Goal: Information Seeking & Learning: Check status

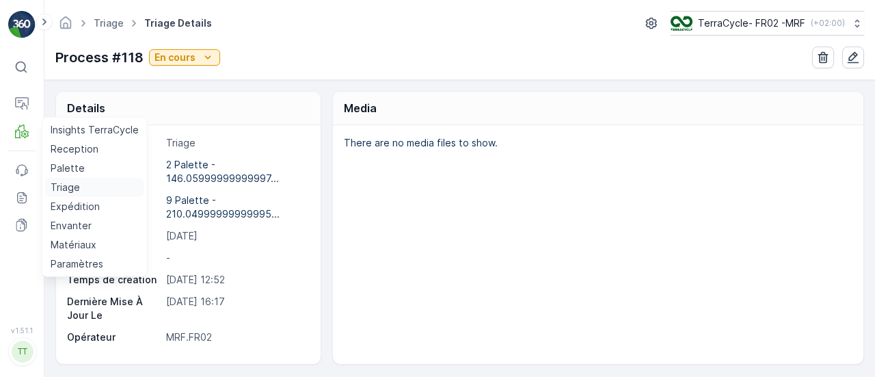
click at [72, 185] on p "Triage" at bounding box center [65, 188] width 29 height 14
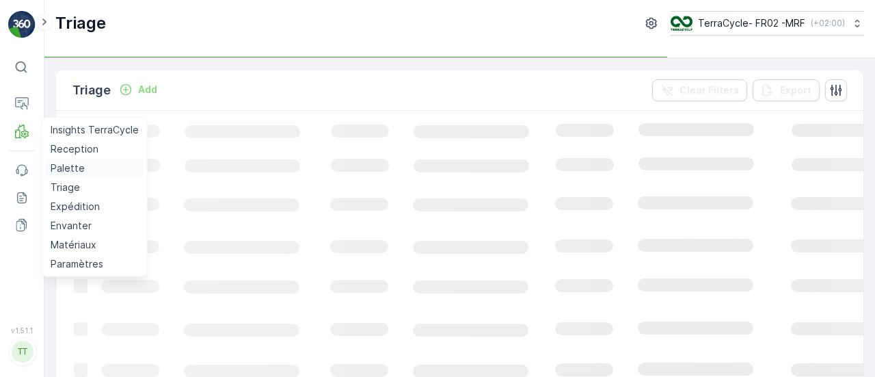
click at [80, 167] on p "Palette" at bounding box center [68, 168] width 34 height 14
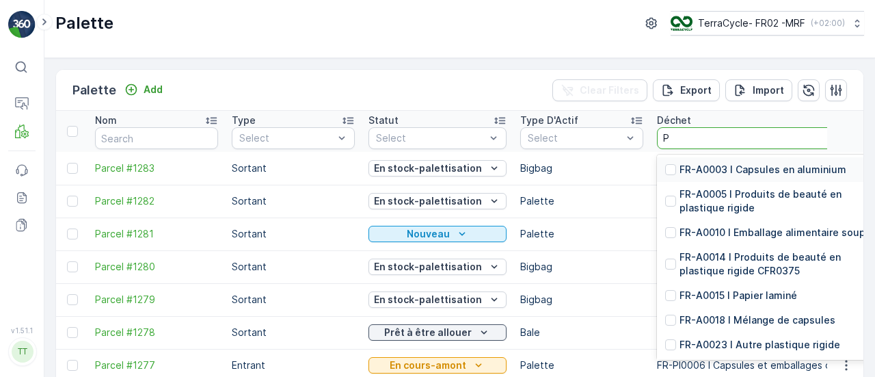
type input "PU"
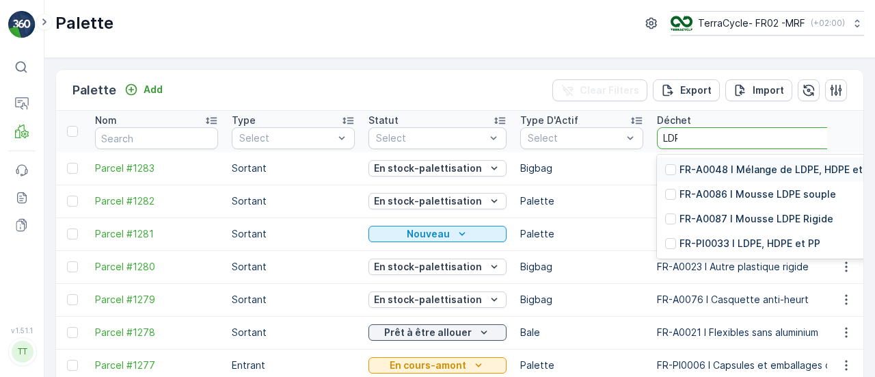
type input "LDPE"
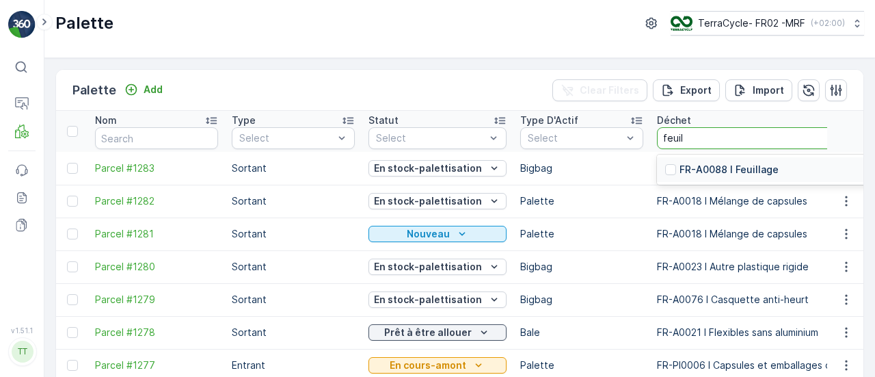
type input "feuill"
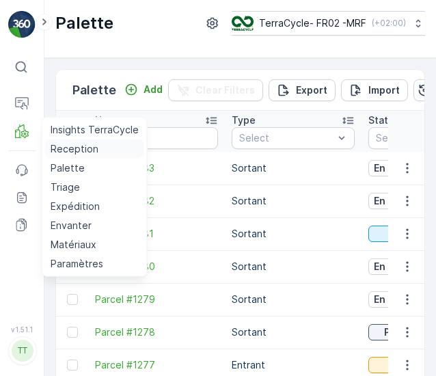
click at [79, 148] on p "Reception" at bounding box center [75, 149] width 48 height 14
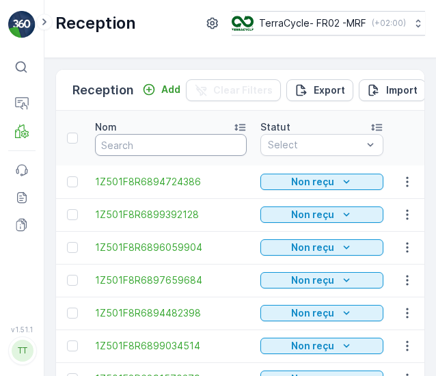
click at [172, 136] on input "text" at bounding box center [171, 145] width 152 height 22
type input "9580"
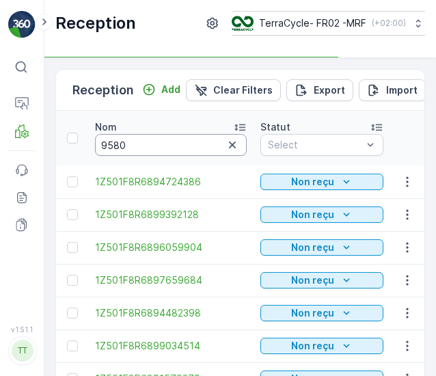
click at [172, 136] on input "9580" at bounding box center [171, 145] width 152 height 22
type input "95802825"
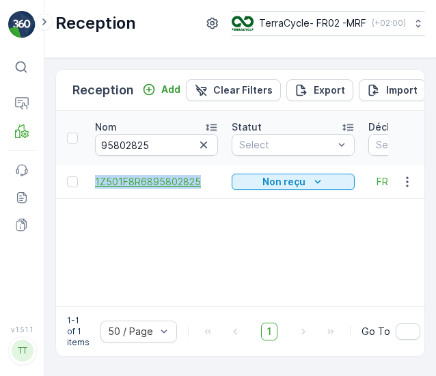
drag, startPoint x: 92, startPoint y: 178, endPoint x: 207, endPoint y: 181, distance: 115.6
click at [207, 181] on td "1Z501F8R6895802825" at bounding box center [156, 181] width 137 height 33
copy span "1Z501F8R6895802825"
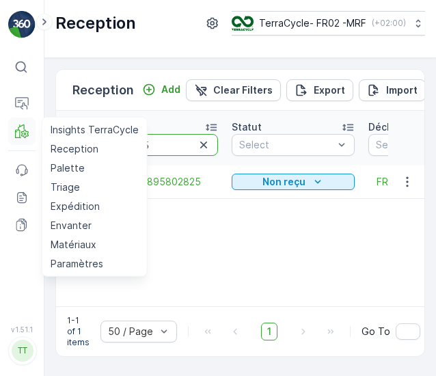
drag, startPoint x: 168, startPoint y: 143, endPoint x: 34, endPoint y: 133, distance: 134.4
click at [34, 133] on div "⌘B Operations MRF Insights TerraCycle Reception Palette Triage Expédition Envan…" at bounding box center [218, 188] width 436 height 376
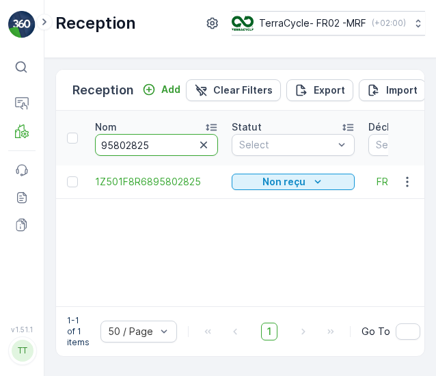
click at [175, 144] on input "95802825" at bounding box center [156, 145] width 123 height 22
type input "9587"
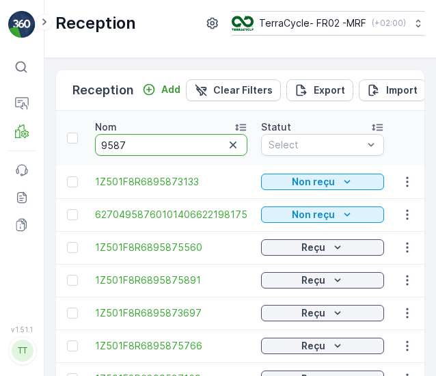
click at [161, 146] on input "9587" at bounding box center [171, 145] width 152 height 22
type input "95871519"
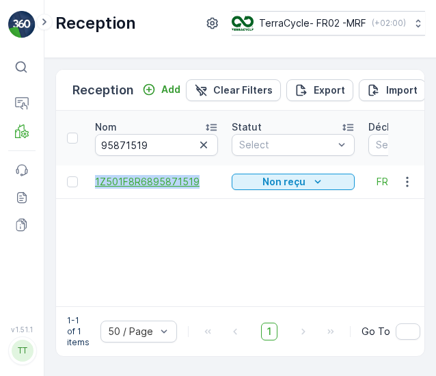
drag, startPoint x: 88, startPoint y: 183, endPoint x: 211, endPoint y: 185, distance: 123.1
click at [211, 185] on td "1Z501F8R6895871519" at bounding box center [156, 181] width 137 height 33
copy span "1Z501F8R6895871519"
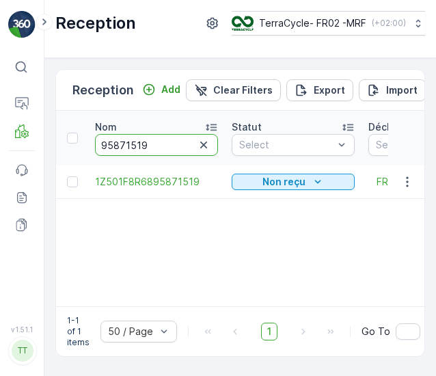
drag, startPoint x: 155, startPoint y: 140, endPoint x: 0, endPoint y: 132, distance: 154.7
click at [0, 132] on div "⌘B Operations MRF Events Reports Documents v 1.51.1 TT [DOMAIN_NAME] Reception …" at bounding box center [218, 188] width 436 height 376
type input "9088"
click at [165, 139] on input "9088" at bounding box center [156, 145] width 123 height 22
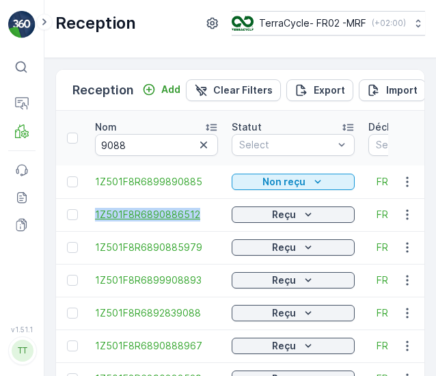
drag, startPoint x: 87, startPoint y: 213, endPoint x: 213, endPoint y: 213, distance: 126.5
copy span "1Z501F8R6890886512"
click at [202, 142] on icon "button" at bounding box center [203, 145] width 7 height 7
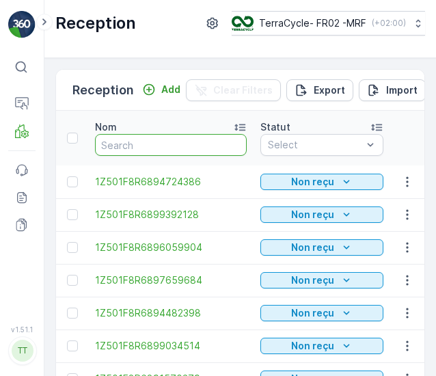
click at [136, 143] on input "text" at bounding box center [171, 145] width 152 height 22
type input "9661"
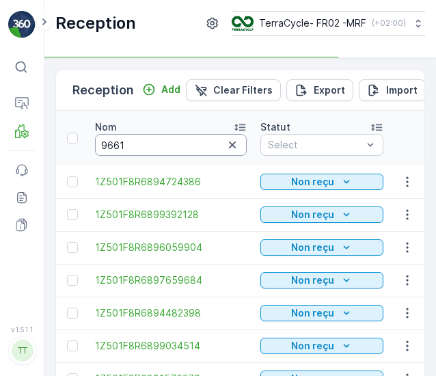
click at [136, 143] on input "9661" at bounding box center [171, 145] width 152 height 22
type input "9665"
click at [136, 143] on input "9665" at bounding box center [171, 145] width 152 height 22
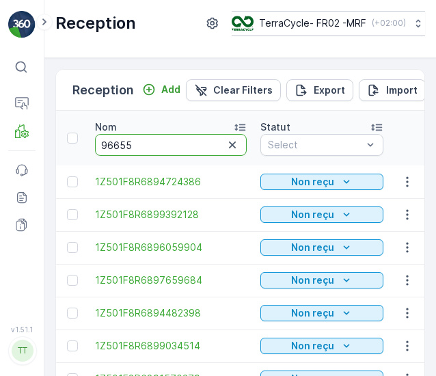
type input "966551"
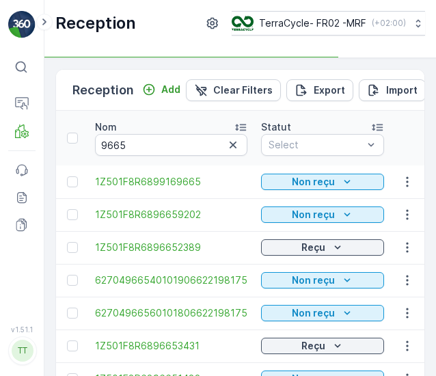
type input "966551"
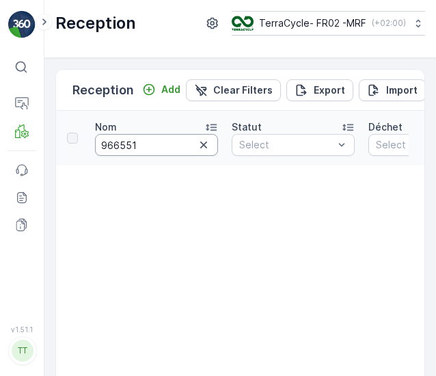
click at [136, 143] on input "966551" at bounding box center [156, 145] width 123 height 22
type input "966"
click at [136, 143] on input "966" at bounding box center [156, 145] width 123 height 22
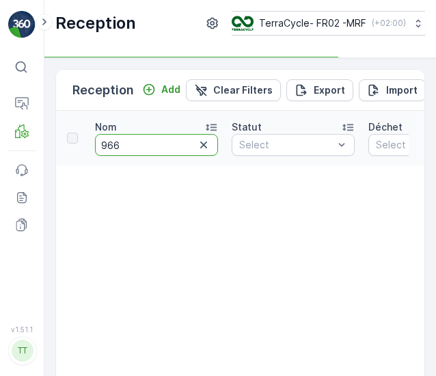
type input "9666"
click at [136, 143] on input "9666" at bounding box center [156, 145] width 123 height 22
type input "966651"
click at [136, 143] on input "966651" at bounding box center [156, 145] width 123 height 22
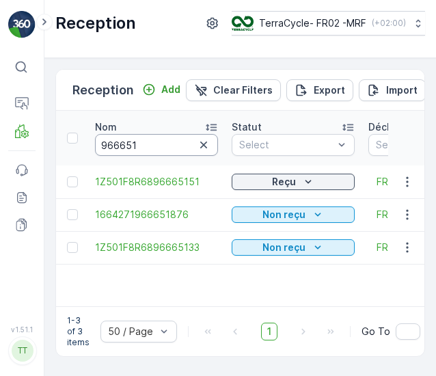
click at [136, 143] on input "966651" at bounding box center [156, 145] width 123 height 22
type input "966"
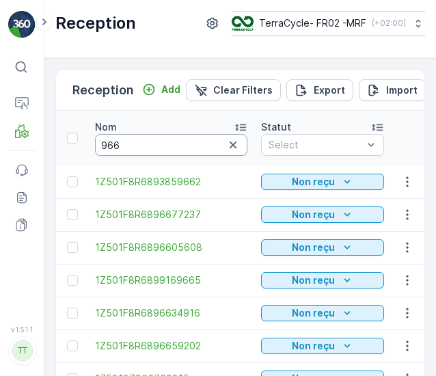
click at [136, 143] on input "966" at bounding box center [171, 145] width 152 height 22
type input "96651"
click at [136, 143] on input "96651" at bounding box center [171, 145] width 152 height 22
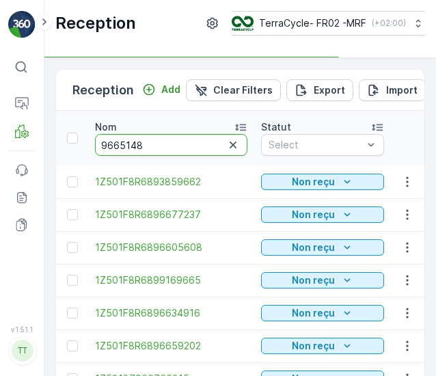
type input "96651488"
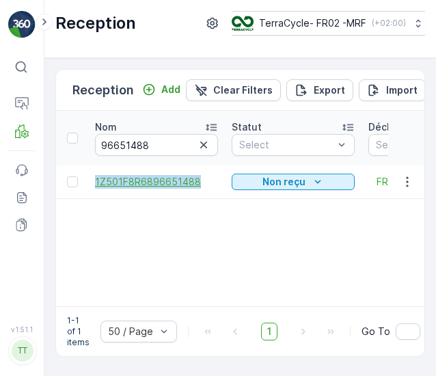
drag, startPoint x: 90, startPoint y: 181, endPoint x: 198, endPoint y: 181, distance: 108.0
click at [198, 181] on td "1Z501F8R6896651488" at bounding box center [156, 181] width 137 height 33
copy span "1Z501F8R6896651488"
